Goal: Book appointment/travel/reservation

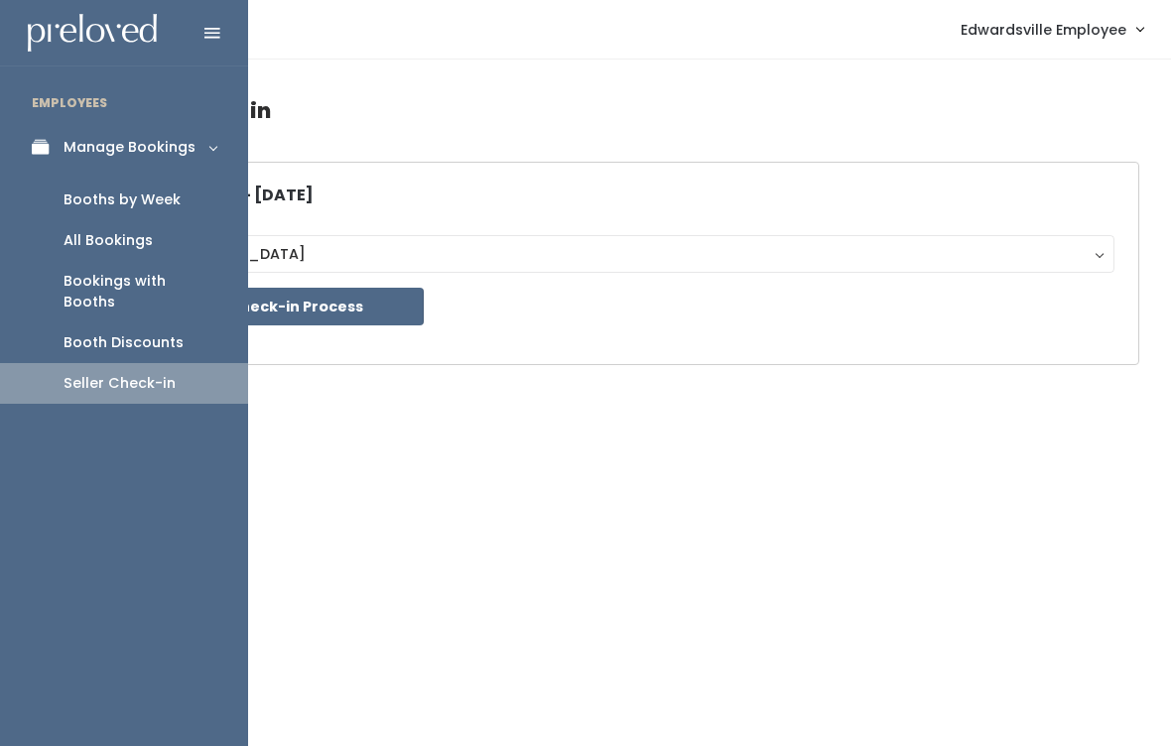
click at [43, 157] on link "Manage Bookings" at bounding box center [124, 147] width 248 height 45
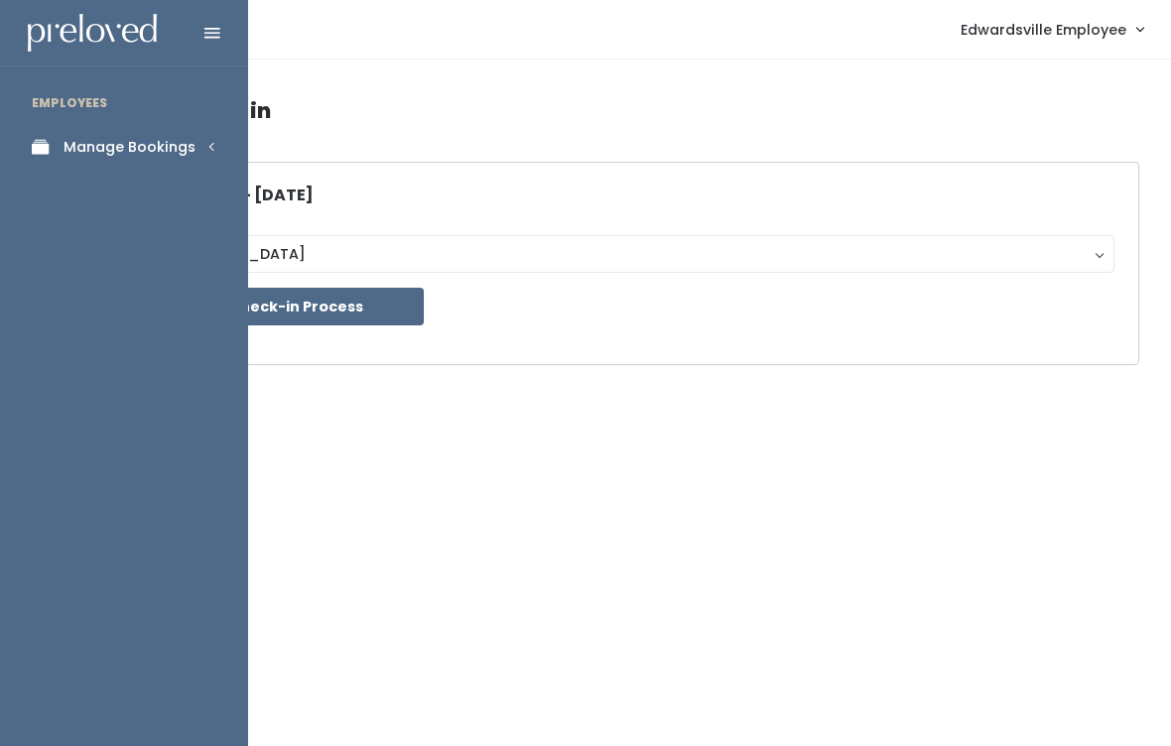
click at [141, 137] on div "Manage Bookings" at bounding box center [130, 147] width 132 height 21
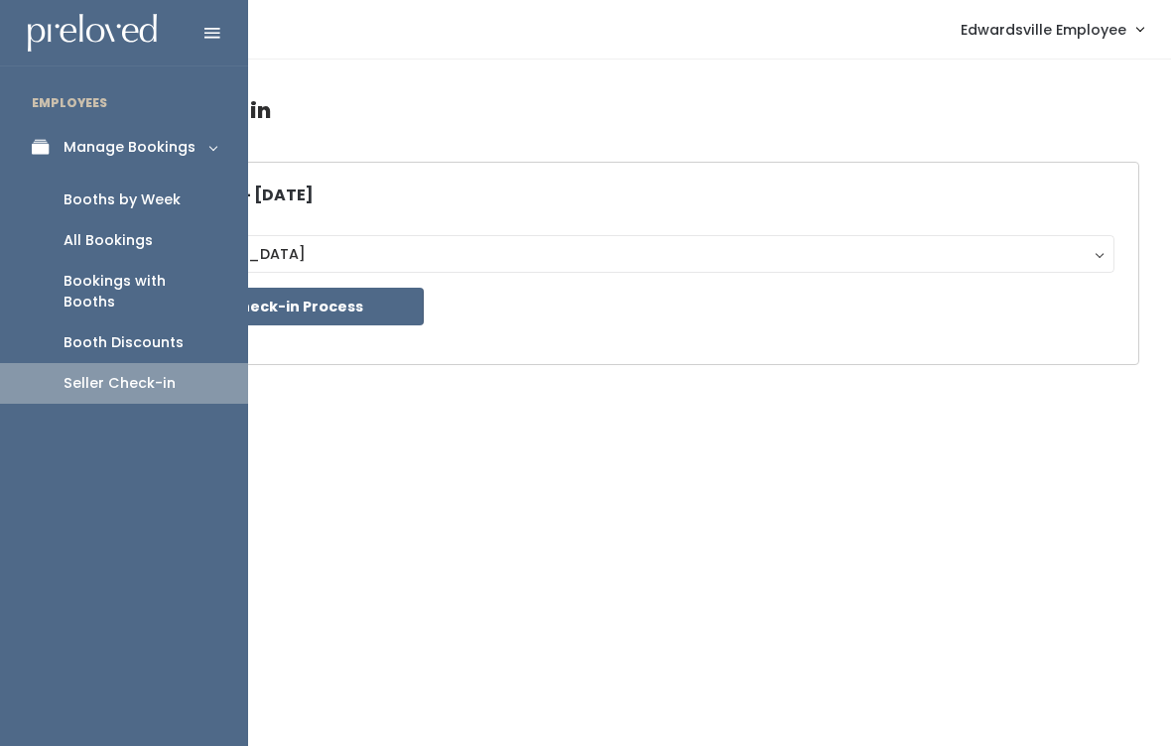
click at [181, 279] on div "Bookings with Booths" at bounding box center [140, 292] width 153 height 42
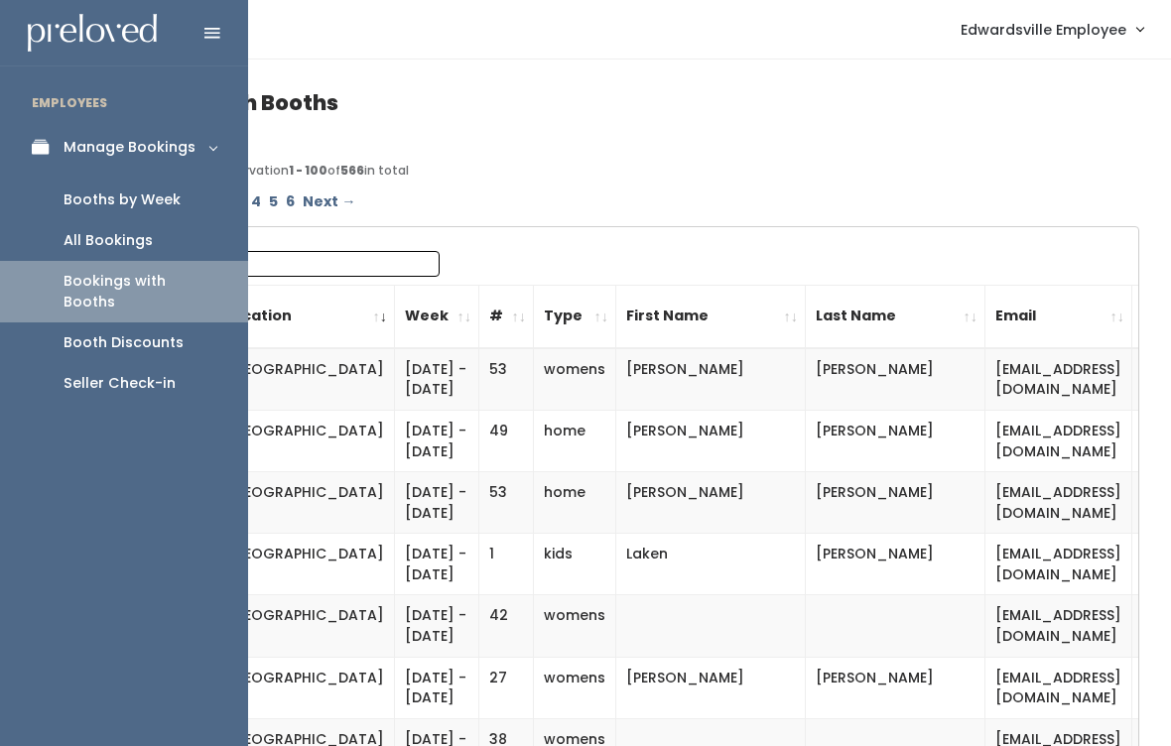
click at [162, 332] on div "Booth Discounts" at bounding box center [124, 342] width 120 height 21
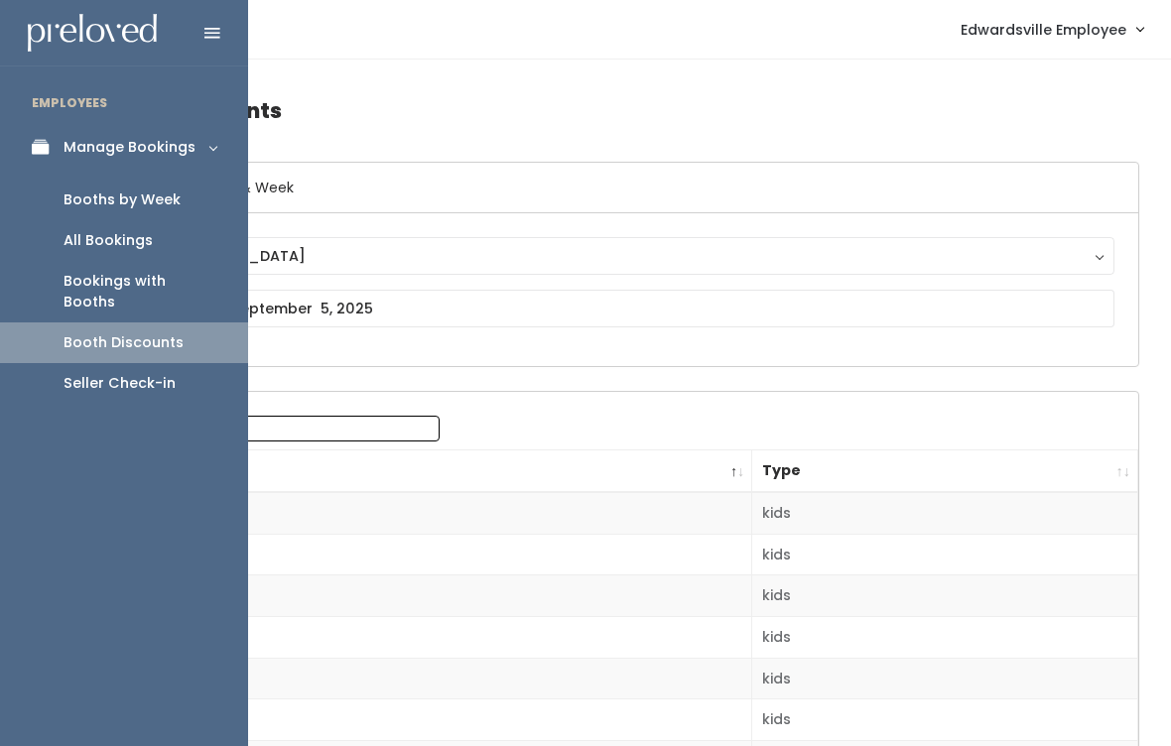
click at [170, 201] on div "Booths by Week" at bounding box center [122, 200] width 117 height 21
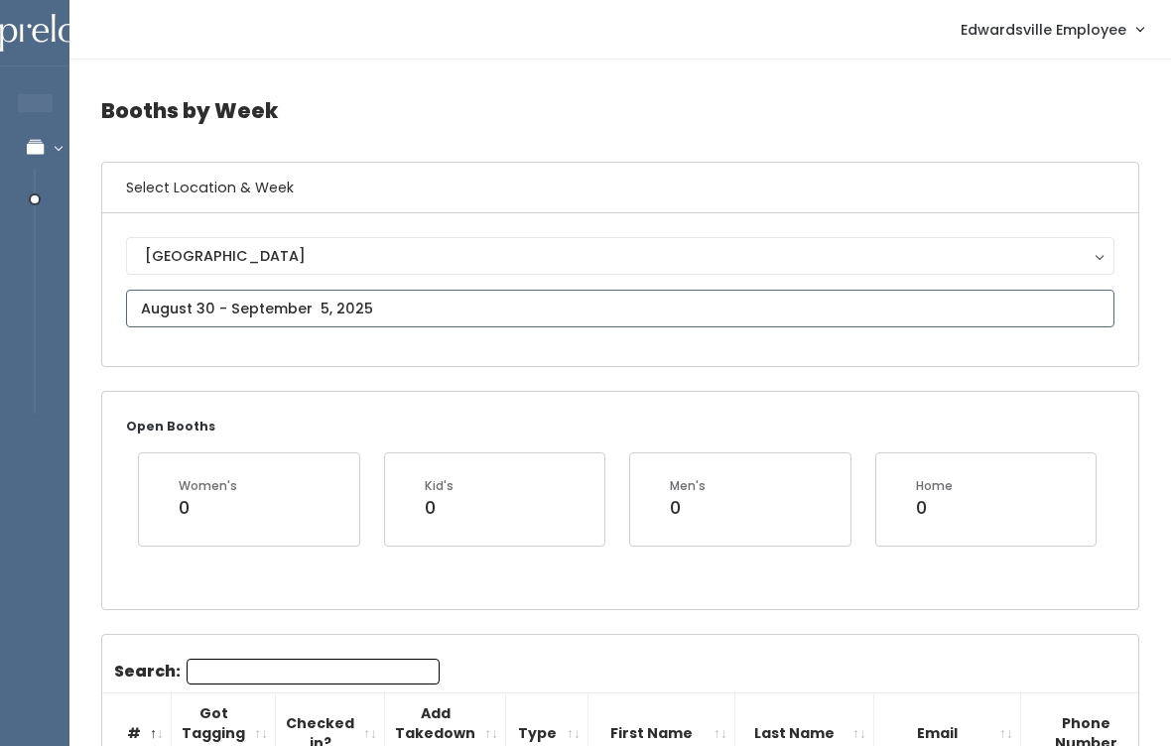
click at [445, 327] on input "text" at bounding box center [620, 309] width 988 height 38
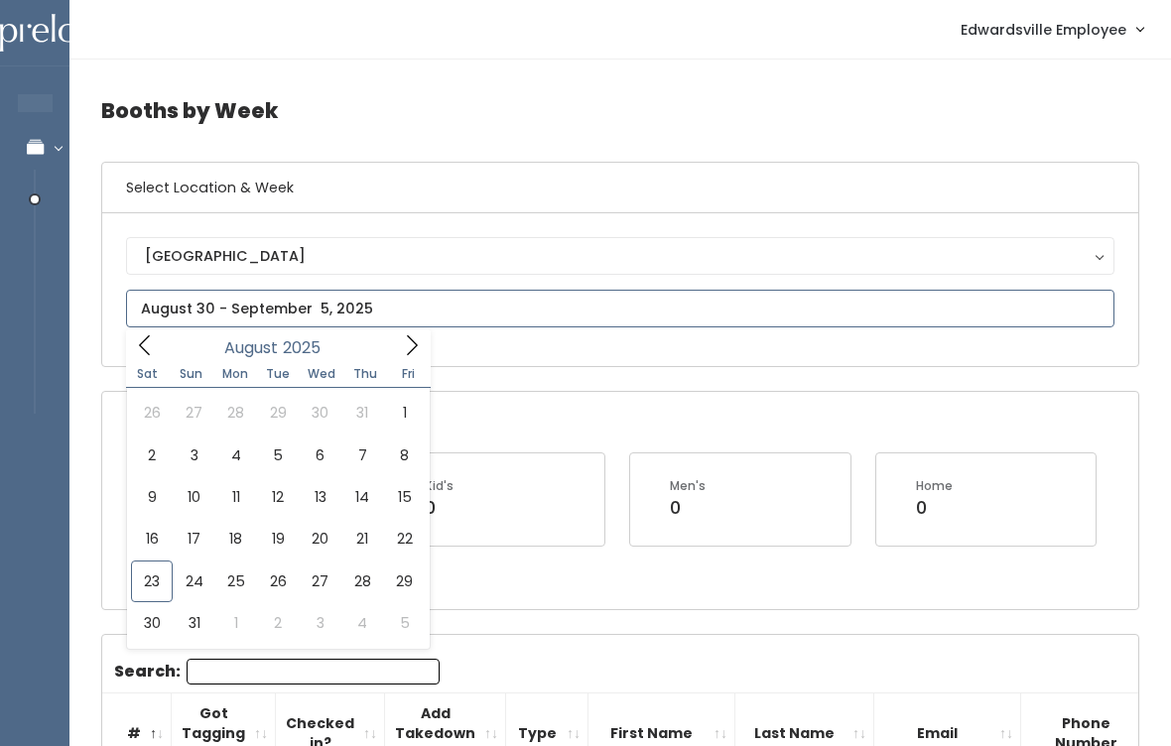
type input "August 23 to August 29"
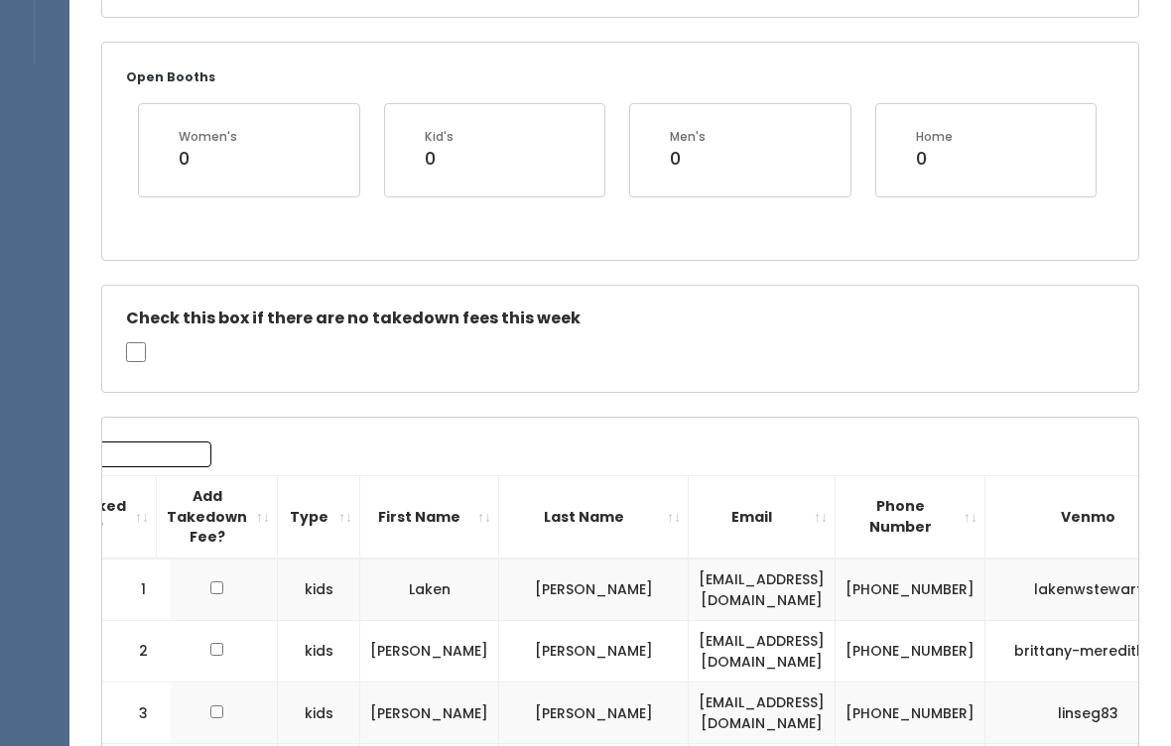
scroll to position [296, 0]
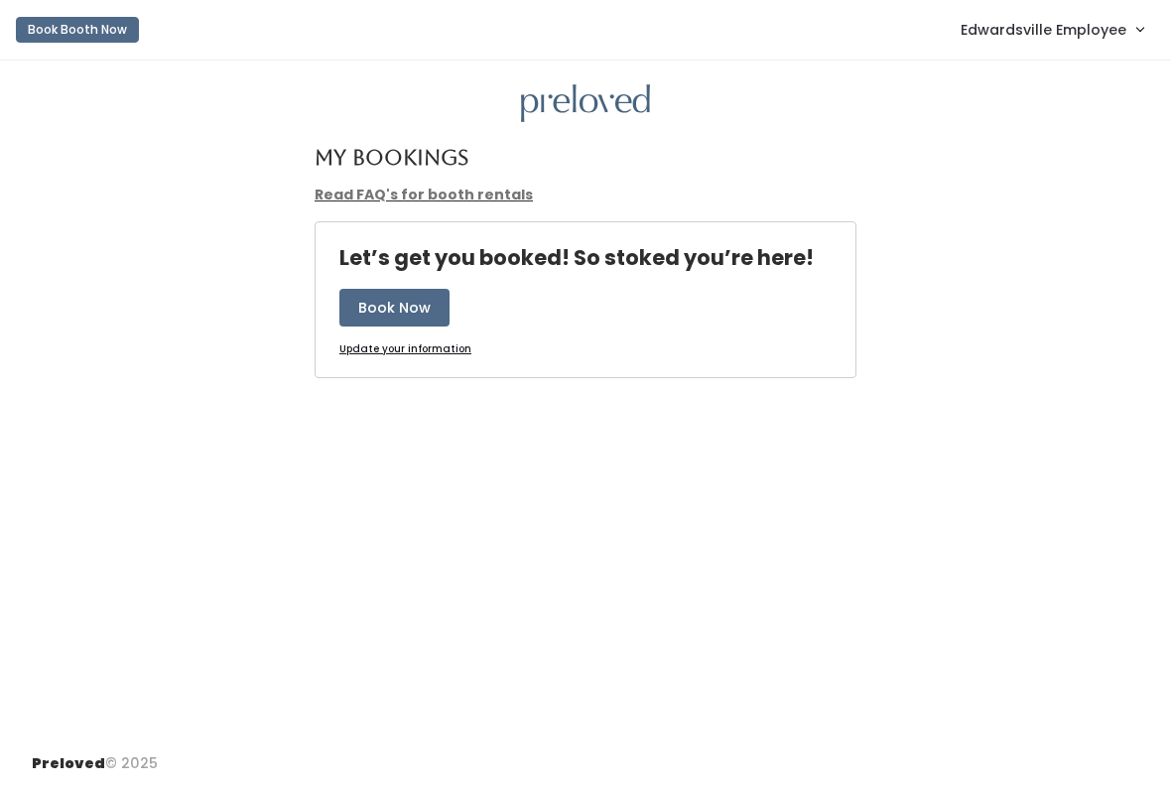
click at [109, 32] on button "Book Booth Now" at bounding box center [77, 30] width 123 height 26
click at [69, 27] on button "Book Booth Now" at bounding box center [77, 30] width 123 height 26
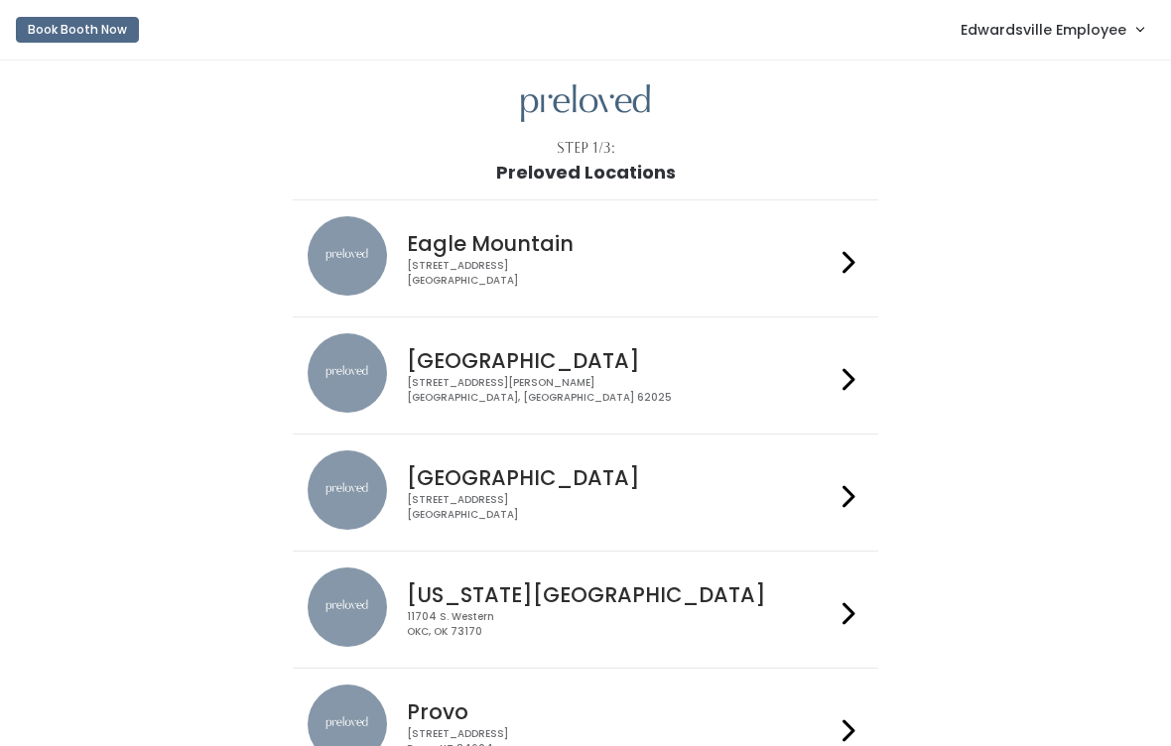
click at [754, 397] on div "[STREET_ADDRESS][PERSON_NAME]" at bounding box center [620, 390] width 427 height 29
click at [1126, 27] on link "Edwardsville Employee" at bounding box center [1052, 29] width 222 height 43
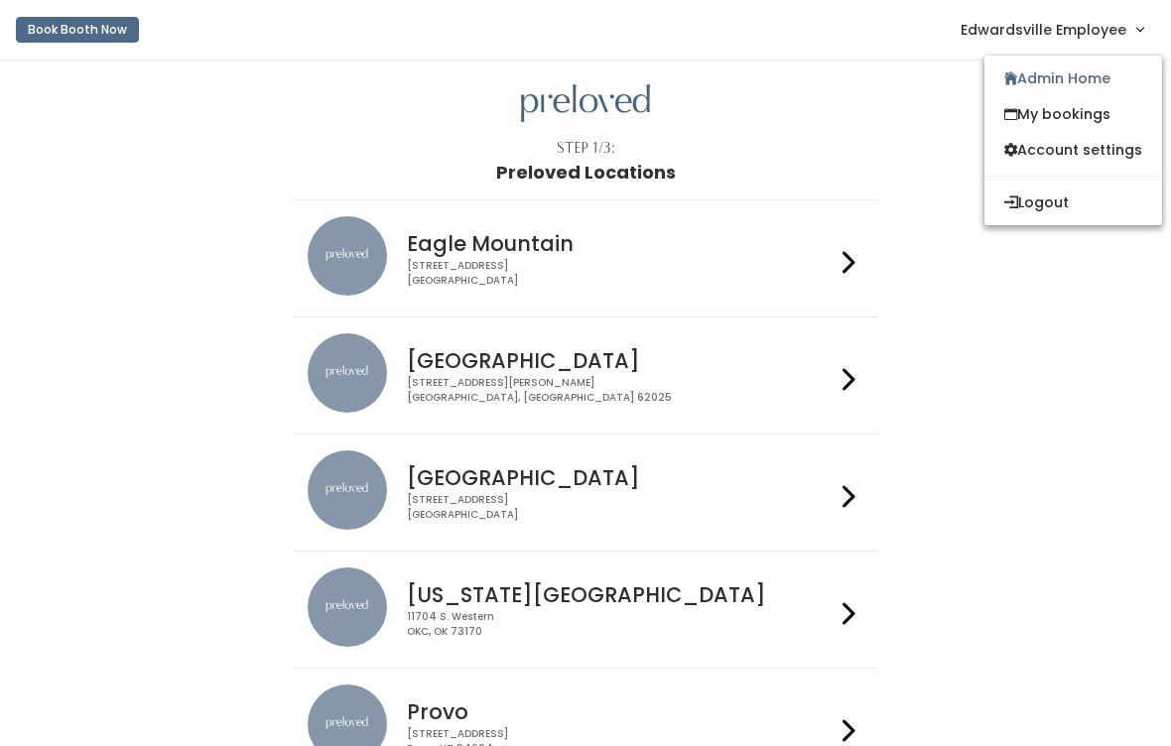
click at [1118, 87] on link "Admin Home" at bounding box center [1073, 79] width 178 height 36
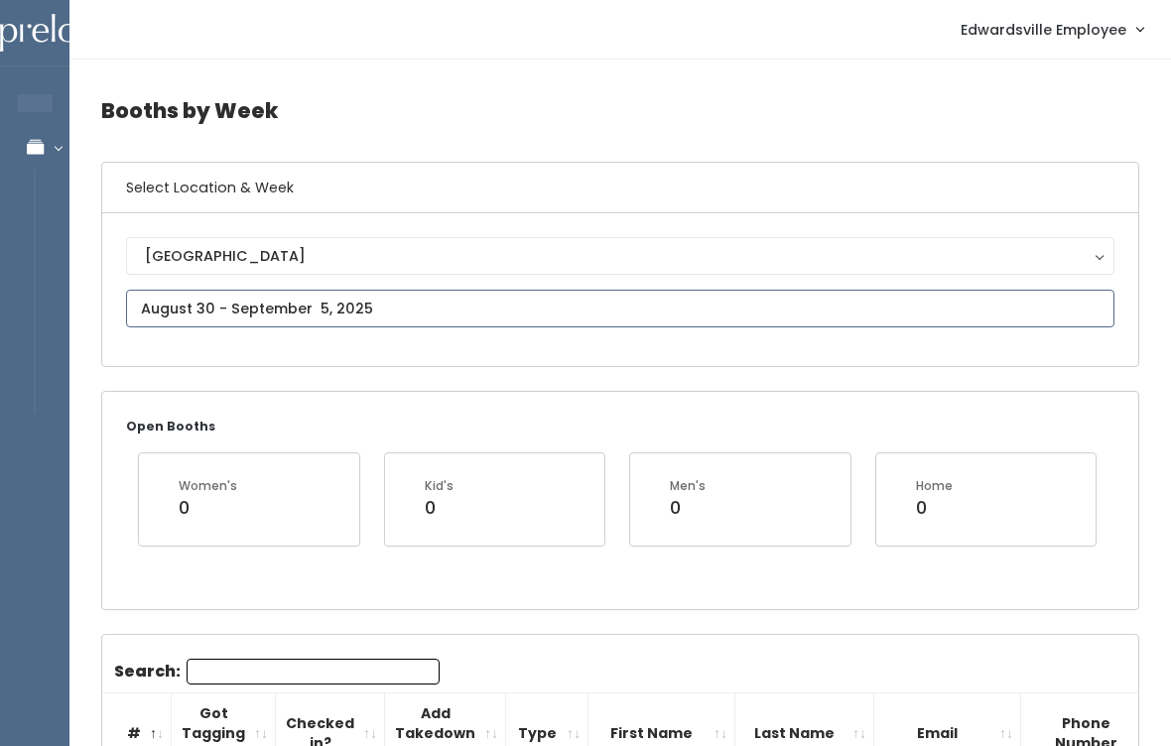
click at [609, 313] on input "text" at bounding box center [620, 309] width 988 height 38
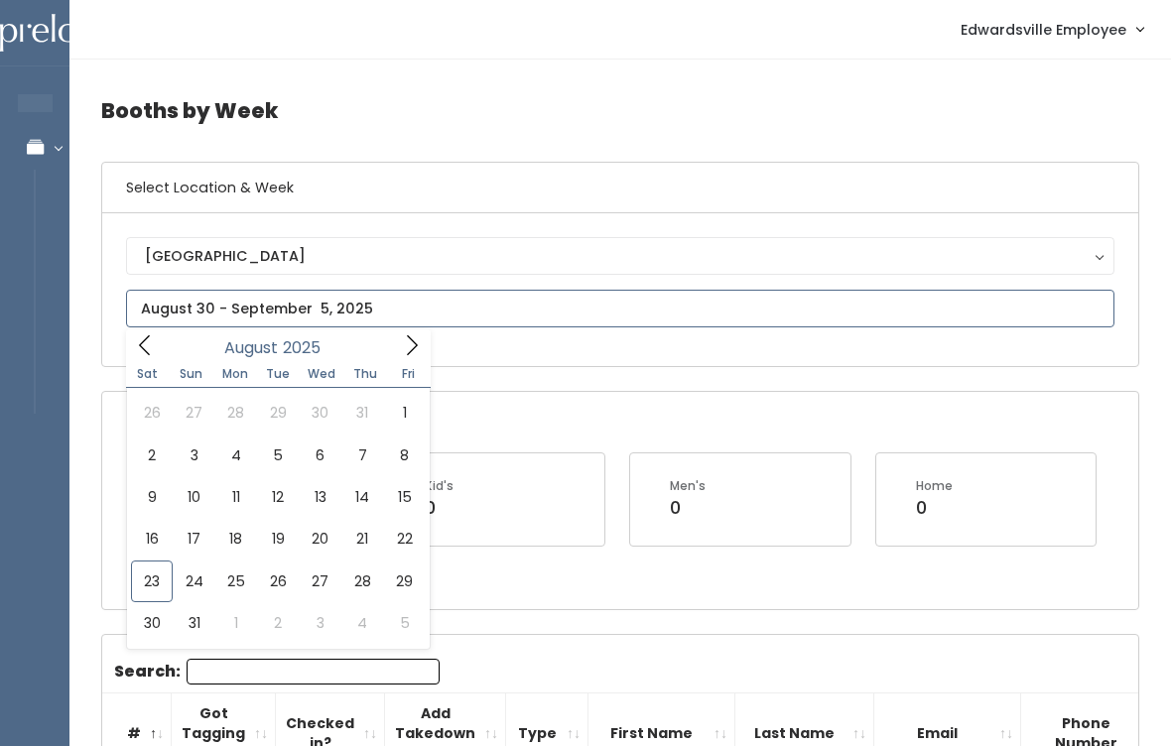
type input "August 16 to August 22"
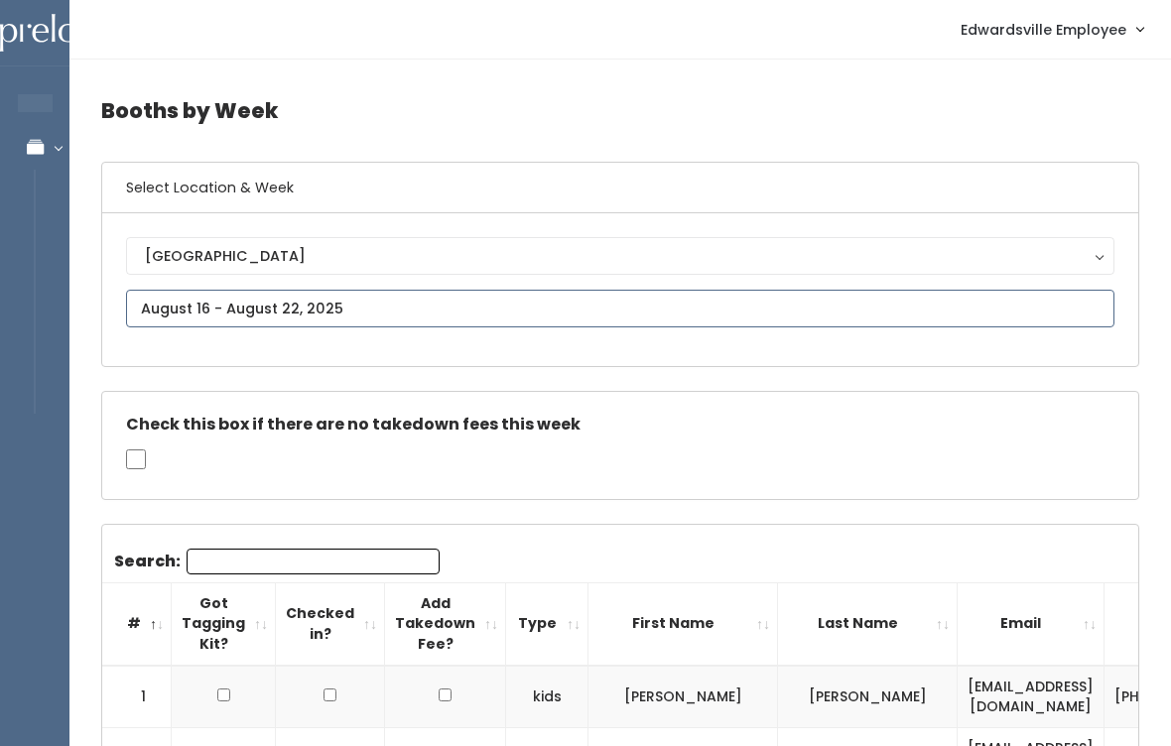
click at [448, 297] on input "text" at bounding box center [620, 309] width 988 height 38
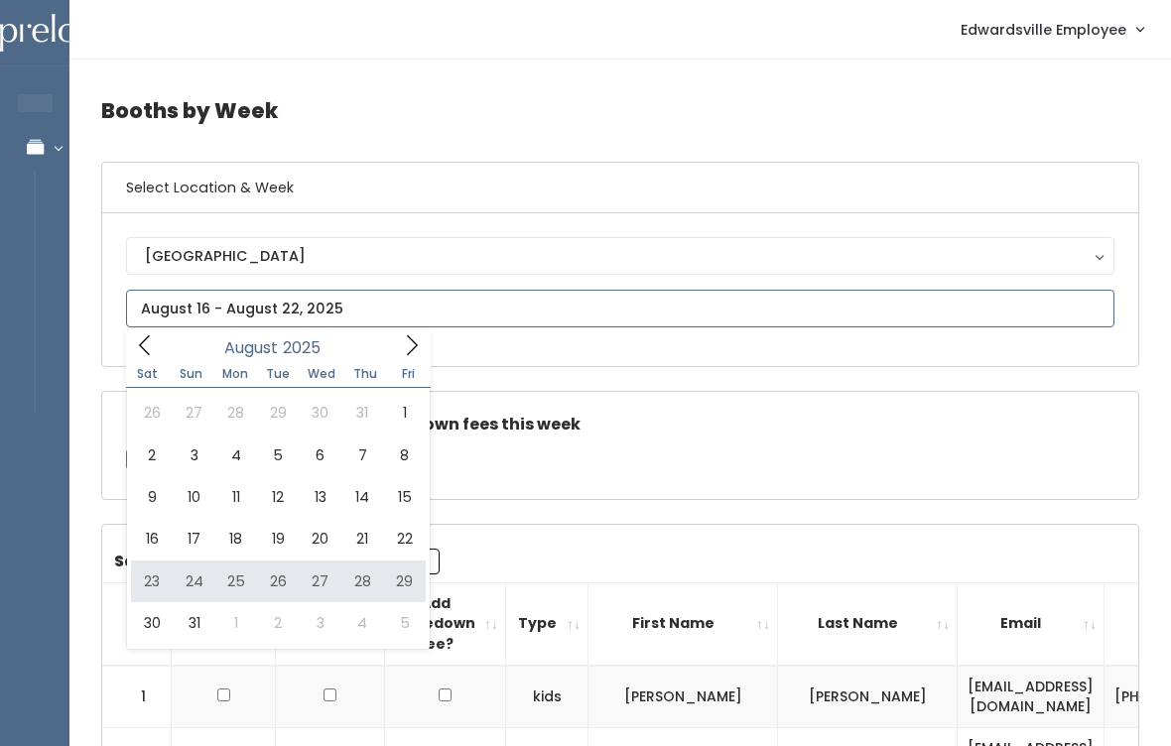
type input "August 23 to August 29"
